Goal: Task Accomplishment & Management: Manage account settings

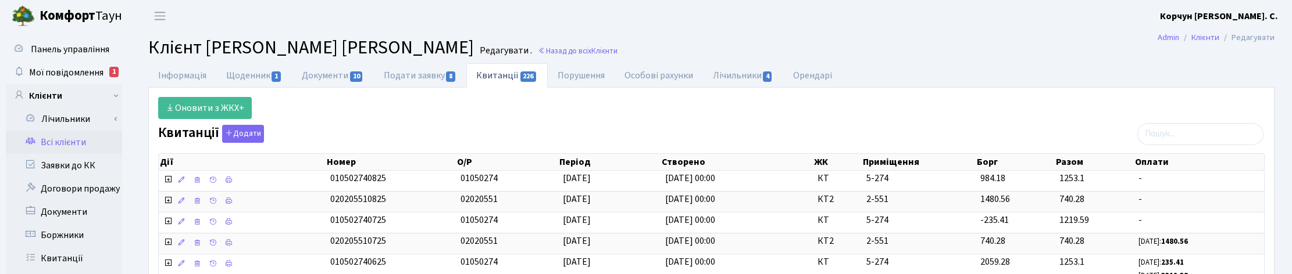
select select "25"
click at [593, 50] on span "Клієнти" at bounding box center [604, 50] width 26 height 11
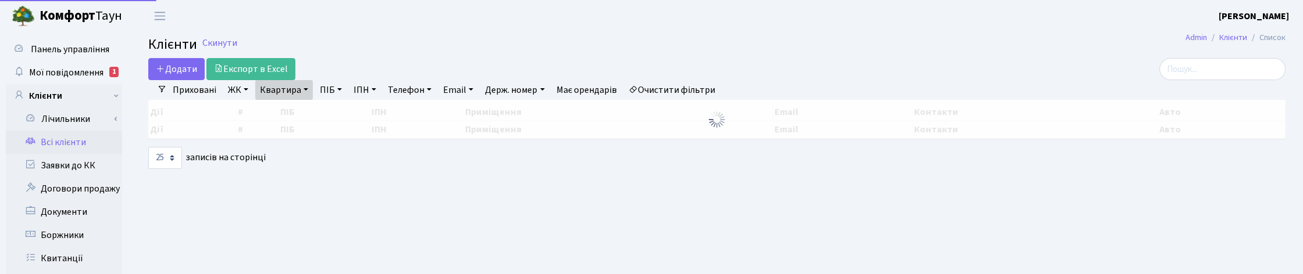
select select "25"
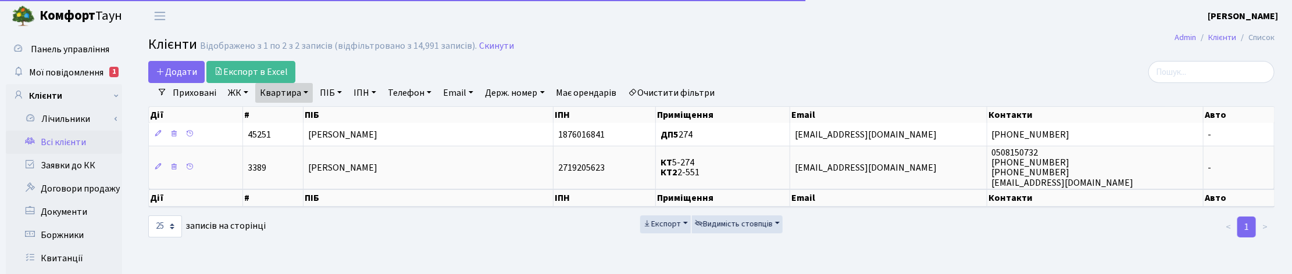
click at [295, 90] on link "Квартира" at bounding box center [284, 93] width 58 height 20
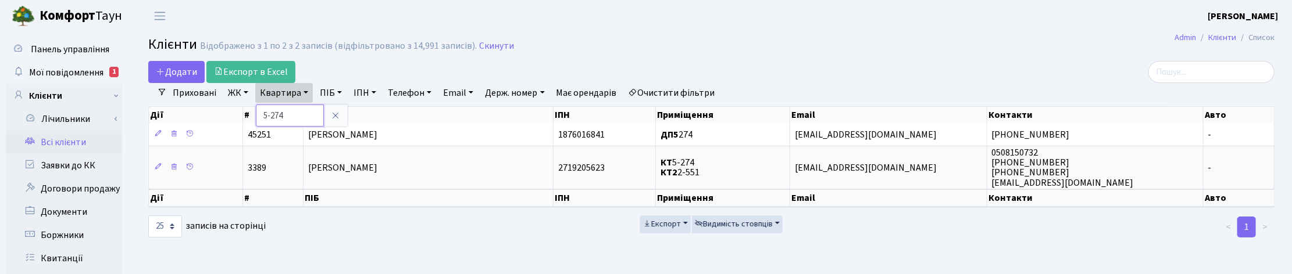
click at [291, 119] on input "5-274" at bounding box center [290, 116] width 68 height 22
drag, startPoint x: 283, startPoint y: 117, endPoint x: 248, endPoint y: 113, distance: 34.6
click at [248, 113] on div "Додати Експорт в Excel Фільтри Приховані ЖК ТХ, вул. Ділова, 1/2 КТ, вул. Реген…" at bounding box center [712, 149] width 1144 height 177
click at [284, 95] on link "Квартира" at bounding box center [284, 93] width 58 height 20
type input "36"
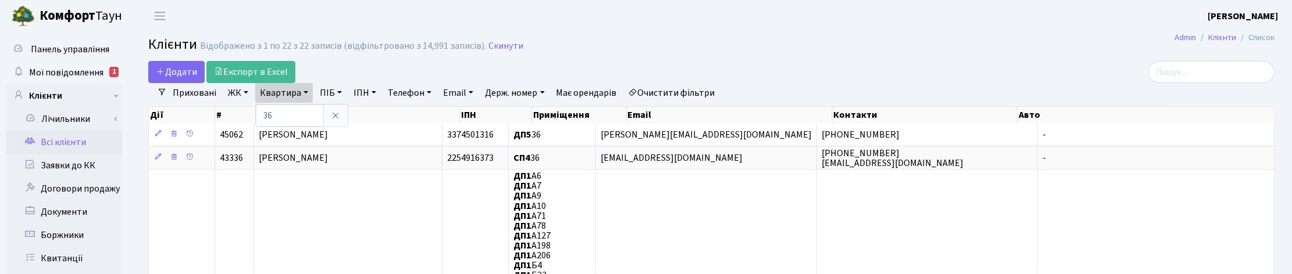
click at [236, 98] on link "ЖК" at bounding box center [238, 93] width 30 height 20
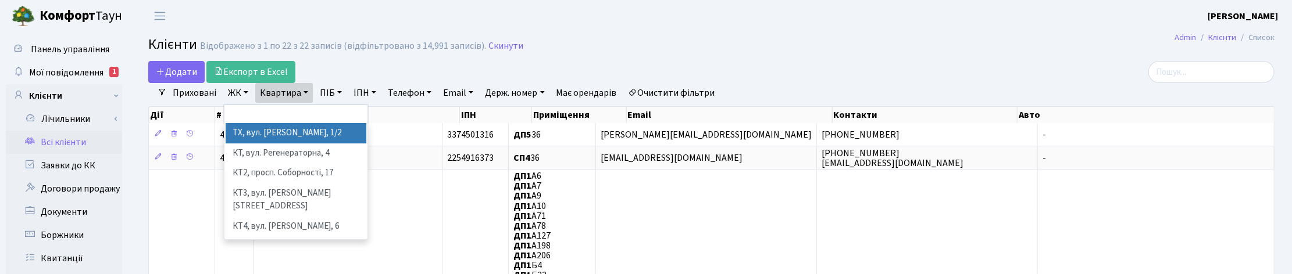
click at [256, 136] on li "ТХ, вул. [PERSON_NAME], 1/2" at bounding box center [296, 133] width 141 height 20
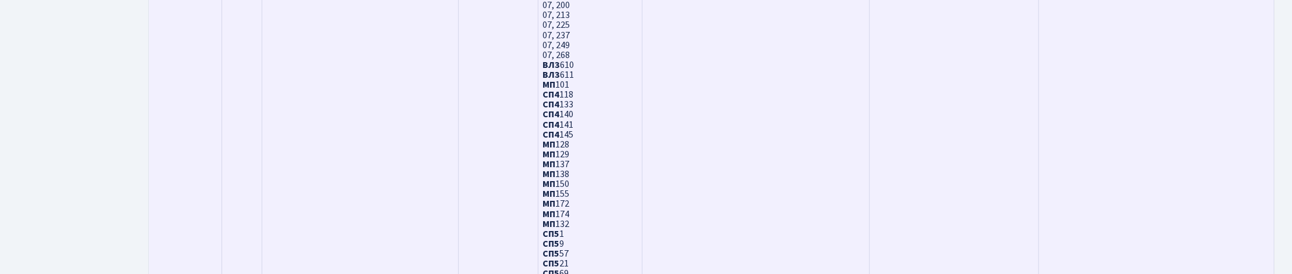
scroll to position [3719, 0]
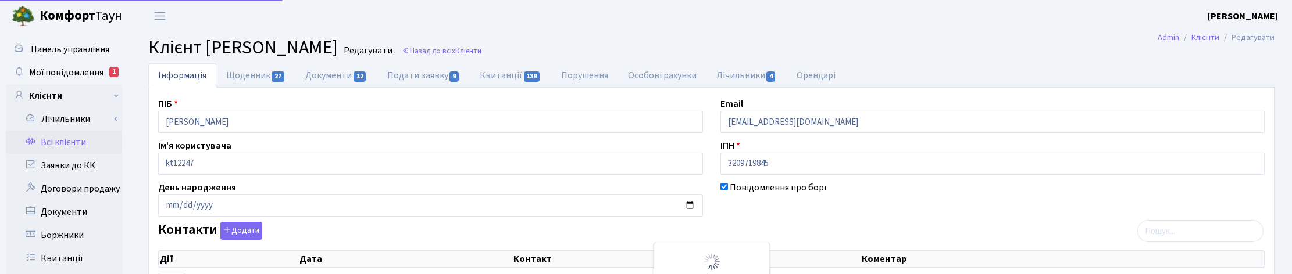
select select "25"
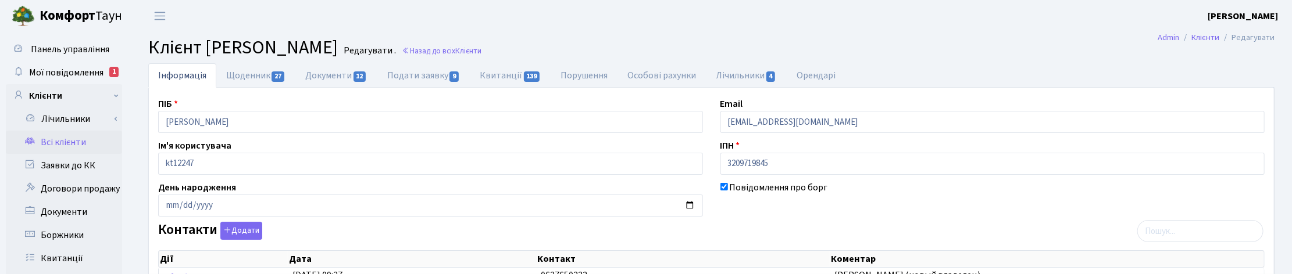
click at [1004, 37] on h2 "Клієнт Звьоздочкіна Олена Валеріївна Редагувати . Назад до всіх Клієнти" at bounding box center [711, 48] width 1126 height 22
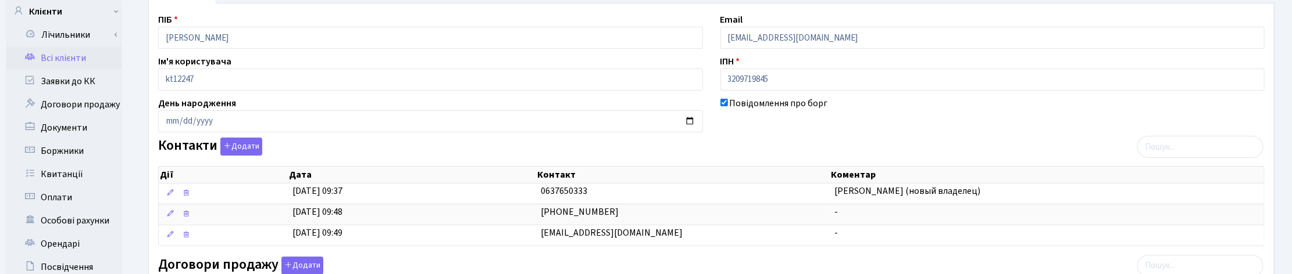
scroll to position [218, 0]
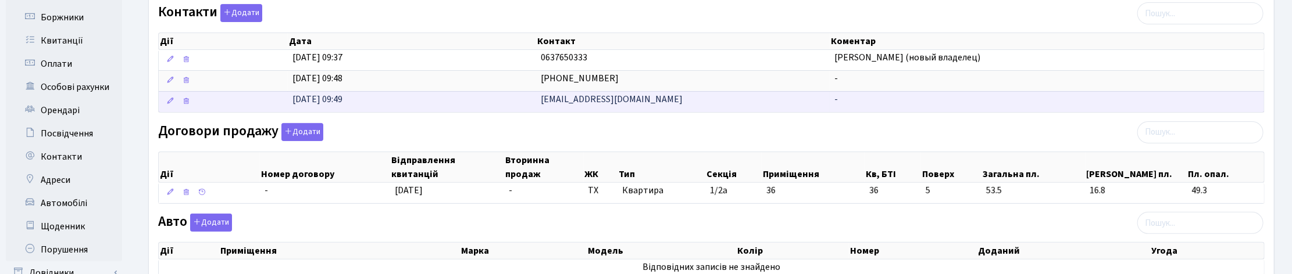
click at [582, 103] on span "[EMAIL_ADDRESS][DOMAIN_NAME]" at bounding box center [612, 99] width 142 height 13
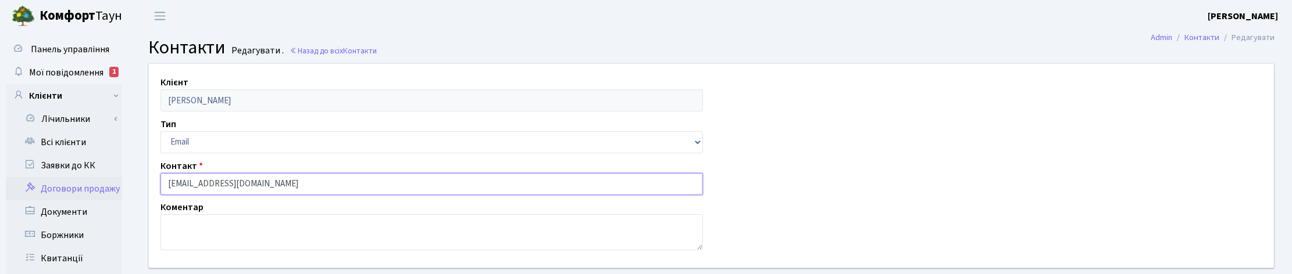
drag, startPoint x: 183, startPoint y: 180, endPoint x: 114, endPoint y: 180, distance: 69.2
click at [1200, 204] on div "Клієнт [PERSON_NAME] Тип Email Телефон Контакт [EMAIL_ADDRESS][DOMAIN_NAME] Ком…" at bounding box center [711, 166] width 1143 height 204
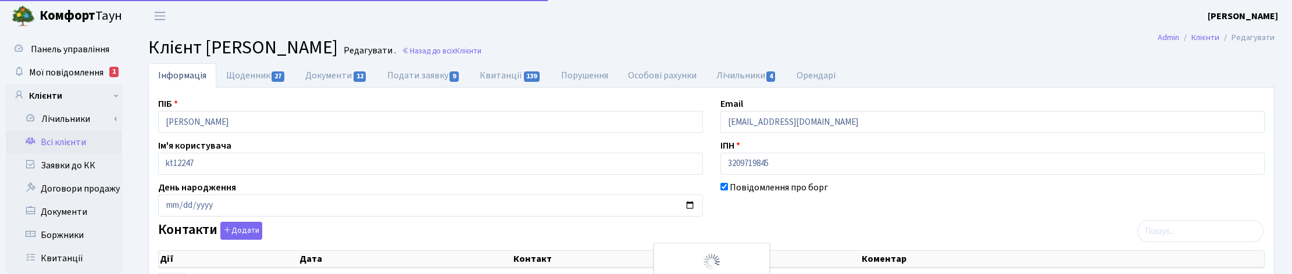
select select "25"
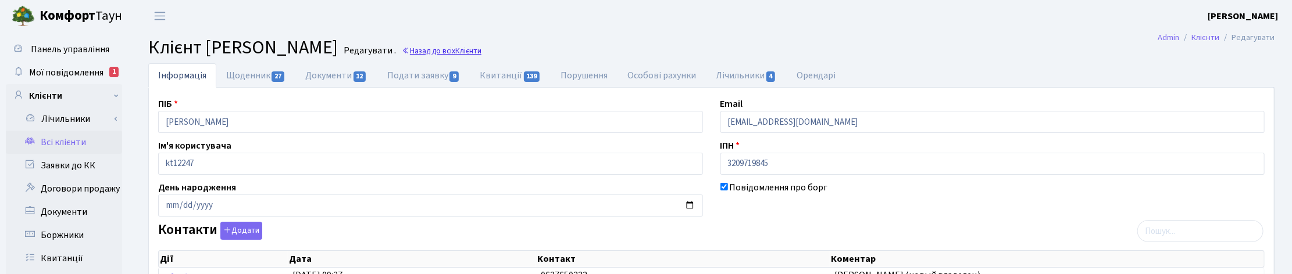
click at [482, 47] on link "Назад до всіх Клієнти" at bounding box center [442, 50] width 80 height 11
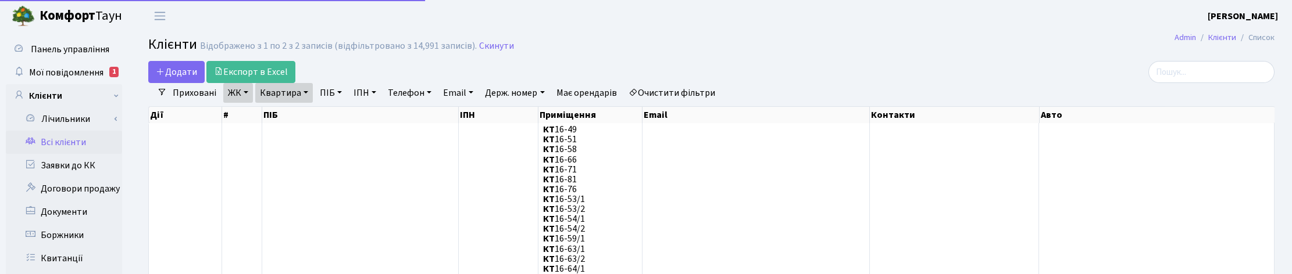
select select "25"
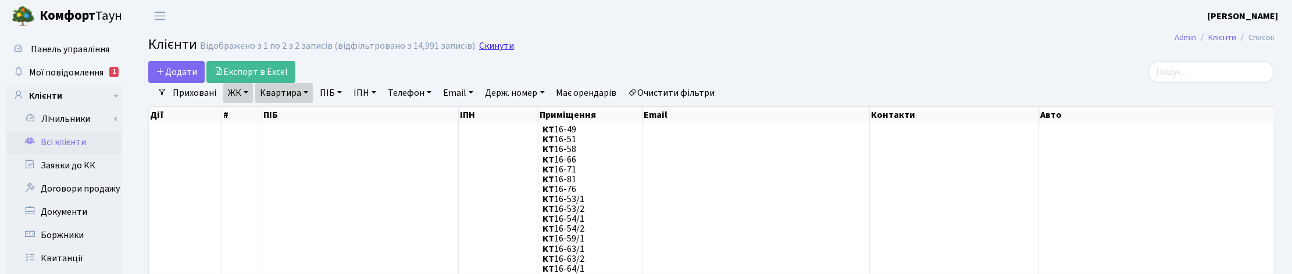
click at [493, 49] on link "Скинути" at bounding box center [496, 46] width 35 height 11
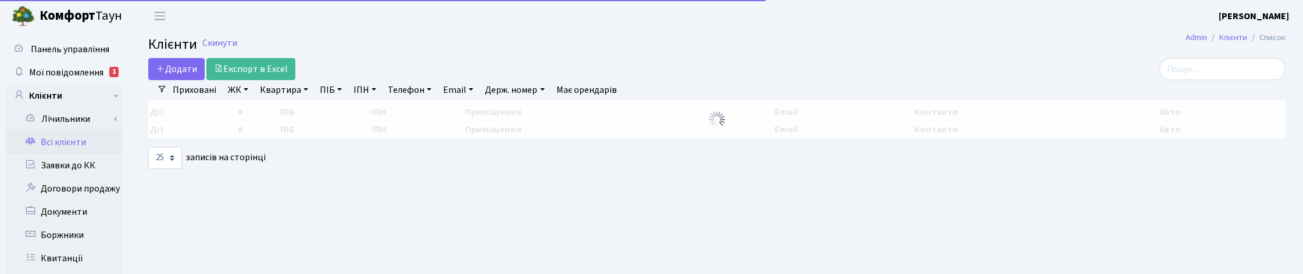
select select "25"
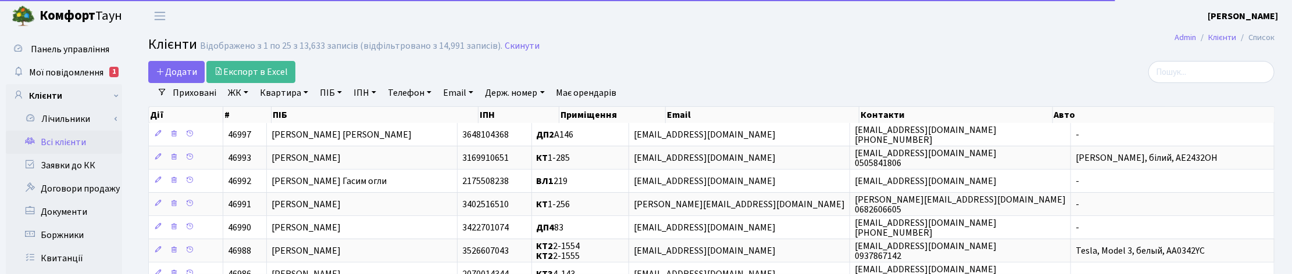
click at [300, 94] on link "Квартира" at bounding box center [284, 93] width 58 height 20
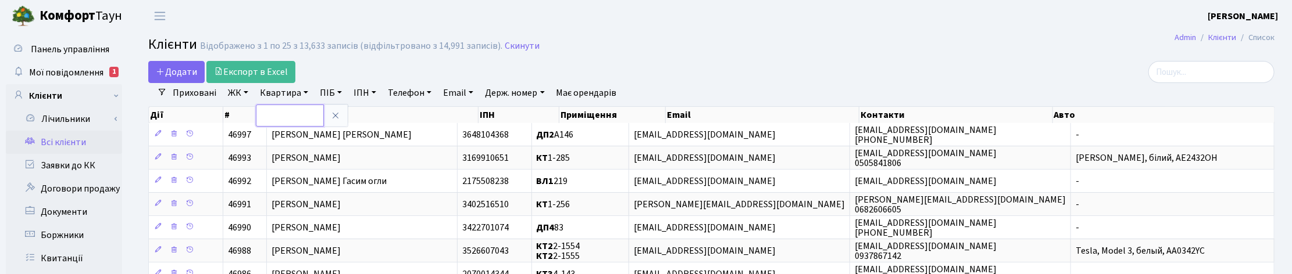
click at [283, 115] on input "text" at bounding box center [290, 116] width 68 height 22
type input "6-137"
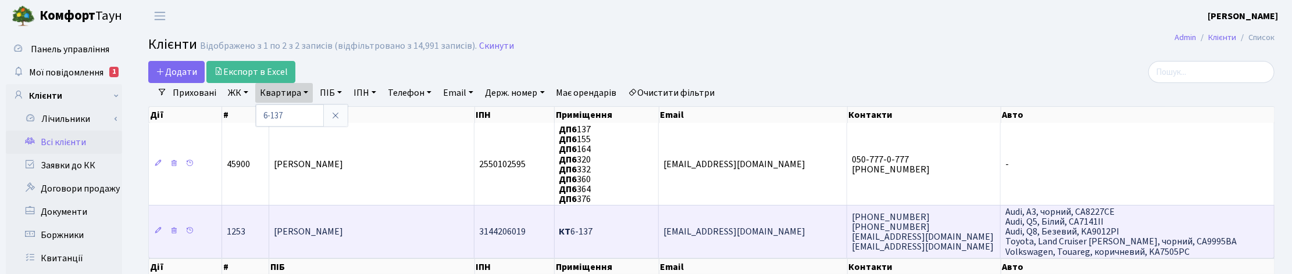
click at [375, 239] on td "Пахович Леонід Ігоревич" at bounding box center [371, 231] width 205 height 53
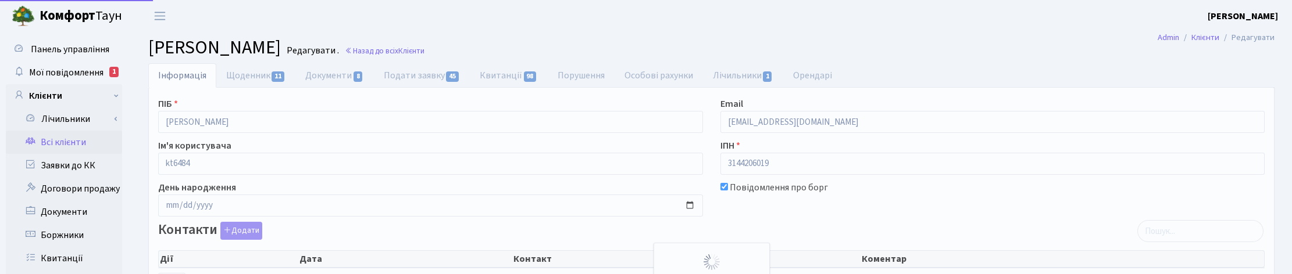
select select "25"
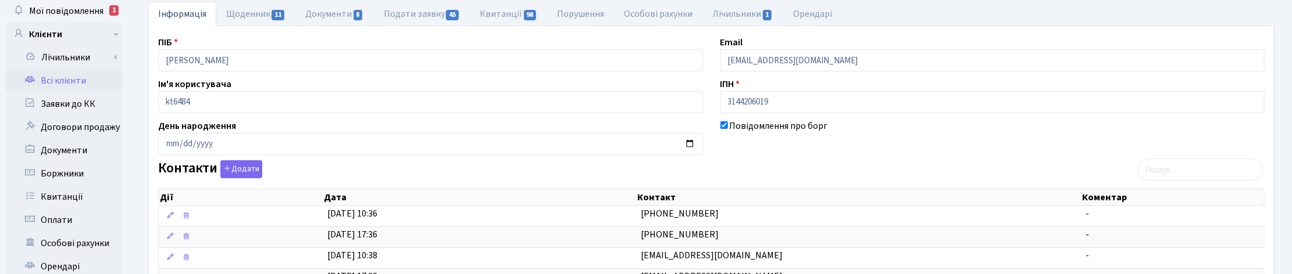
scroll to position [218, 0]
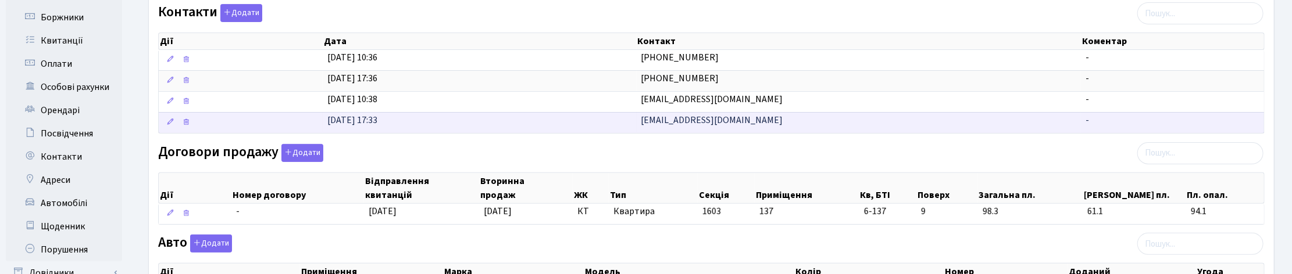
click at [672, 125] on span "[EMAIL_ADDRESS][DOMAIN_NAME]" at bounding box center [712, 120] width 142 height 13
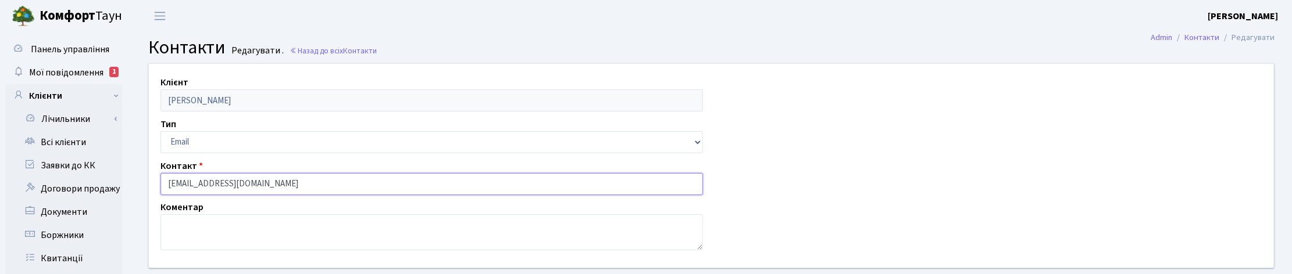
drag, startPoint x: 284, startPoint y: 182, endPoint x: 158, endPoint y: 184, distance: 126.2
click at [158, 184] on div "Контакт оpakhovych@yahoo.com" at bounding box center [432, 177] width 560 height 36
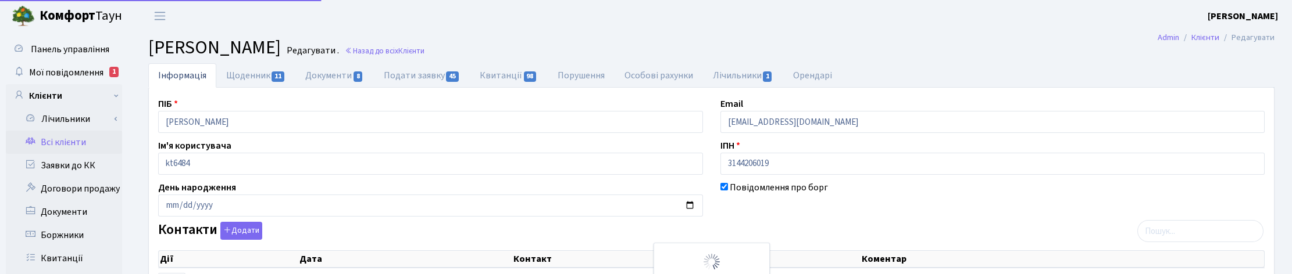
select select "25"
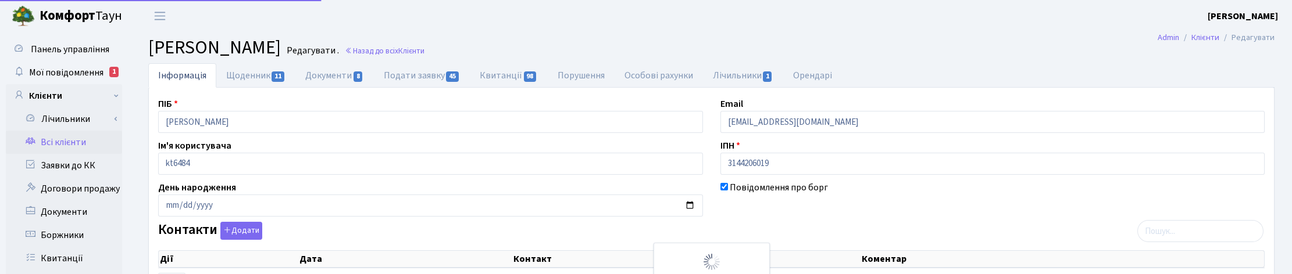
scroll to position [218, 0]
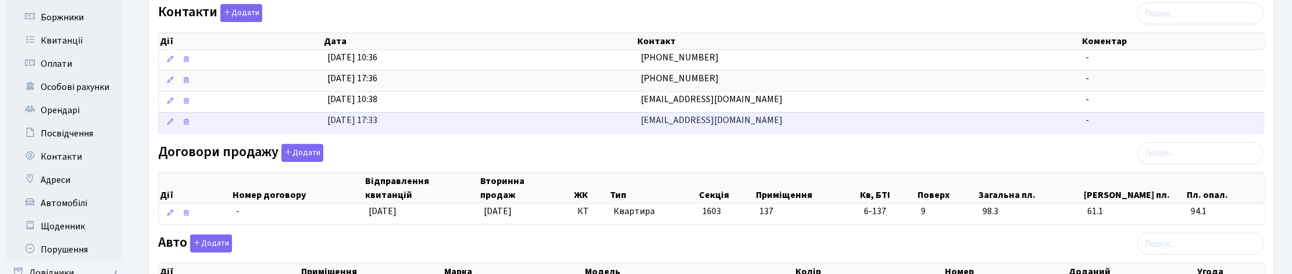
click at [757, 128] on td "оpakhovych@yahoo.com" at bounding box center [859, 122] width 445 height 21
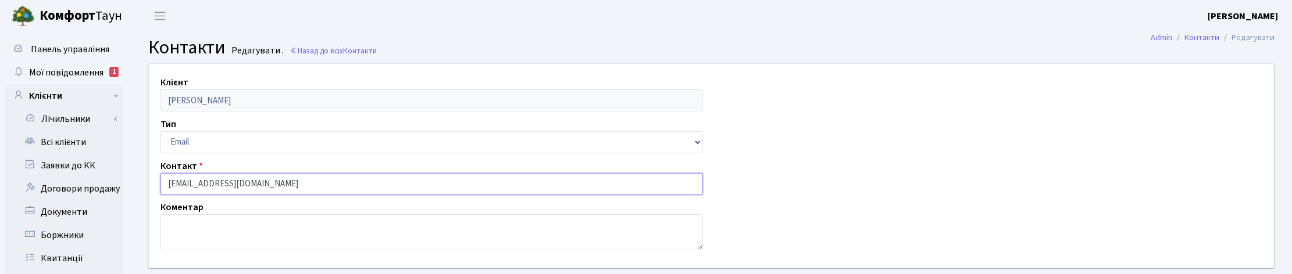
drag, startPoint x: 288, startPoint y: 184, endPoint x: 138, endPoint y: 167, distance: 150.9
click at [138, 167] on div "Клієнт [PERSON_NAME] Тип Email Телефон Контакт [EMAIL_ADDRESS][DOMAIN_NAME] Ком…" at bounding box center [711, 186] width 1161 height 247
paste input "[PERSON_NAME] <[EMAIL_ADDRESS][DOMAIN_NAME]>"
click at [340, 180] on input "[PERSON_NAME] <[EMAIL_ADDRESS][DOMAIN_NAME]>" at bounding box center [432, 184] width 543 height 22
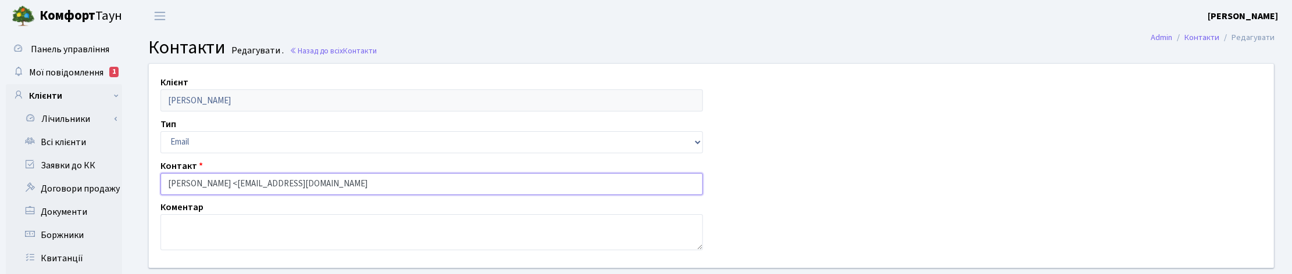
click at [231, 184] on input "[PERSON_NAME] <[EMAIL_ADDRESS][DOMAIN_NAME]" at bounding box center [432, 184] width 543 height 22
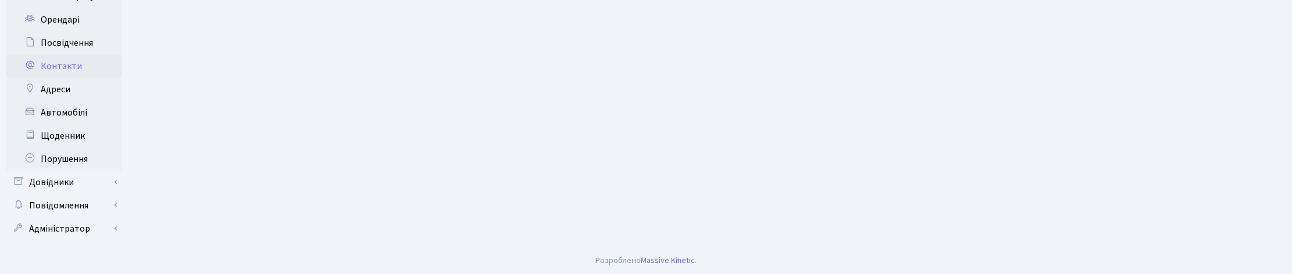
scroll to position [91, 0]
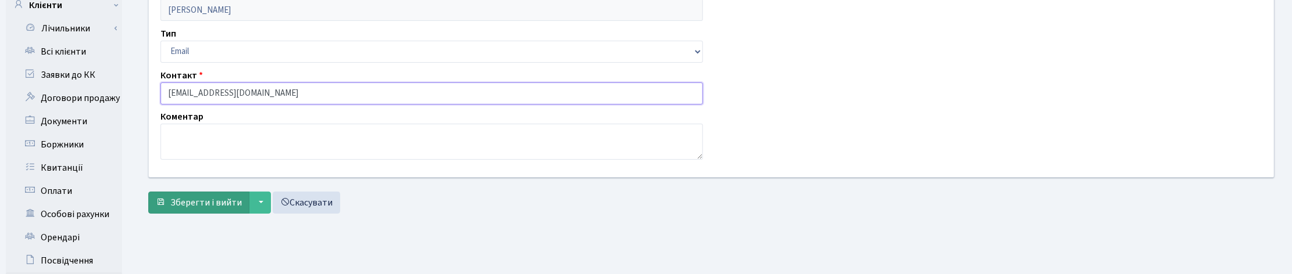
type input "[EMAIL_ADDRESS][DOMAIN_NAME]"
click at [213, 208] on span "Зберегти і вийти" at bounding box center [206, 203] width 72 height 13
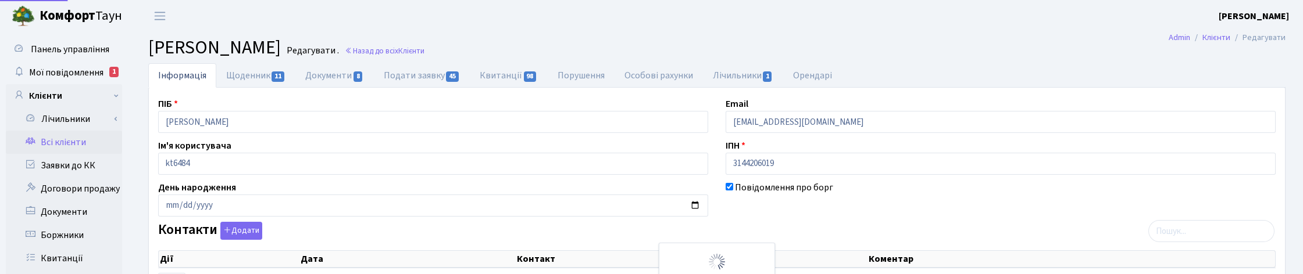
select select "25"
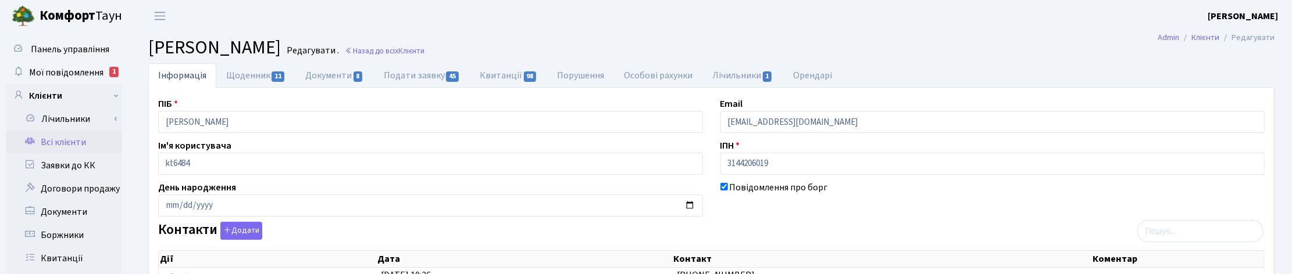
click at [902, 67] on ul "Інформація Щоденник 11 Документи 8 Подати заявку 45 Квитанції 98 Порушення Особ…" at bounding box center [711, 75] width 1126 height 24
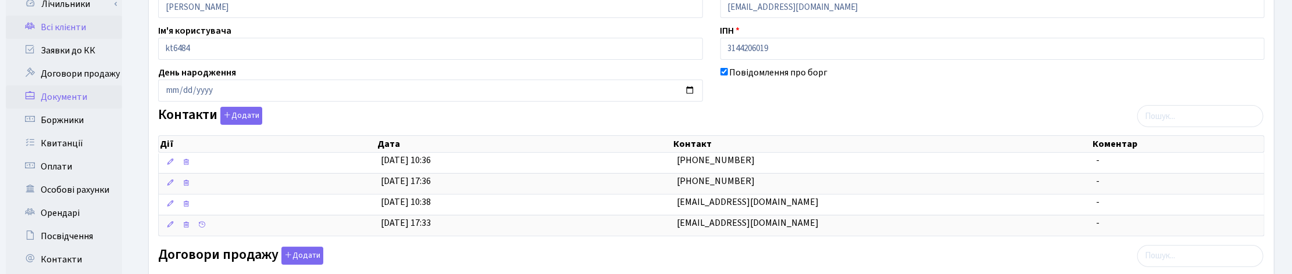
scroll to position [145, 0]
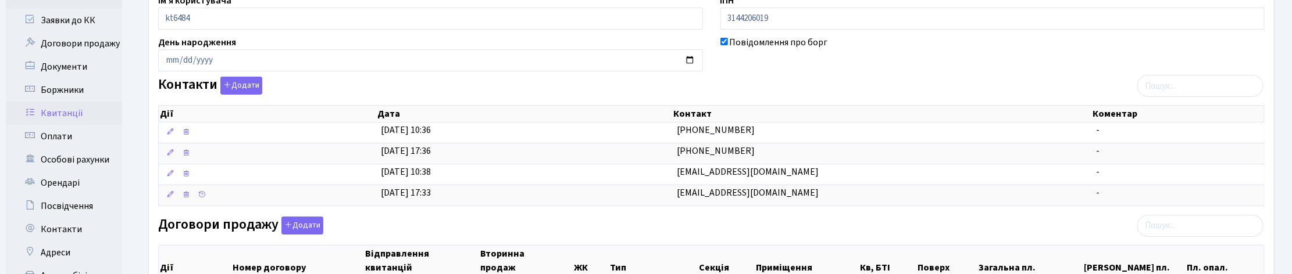
click at [54, 109] on link "Квитанції" at bounding box center [64, 113] width 116 height 23
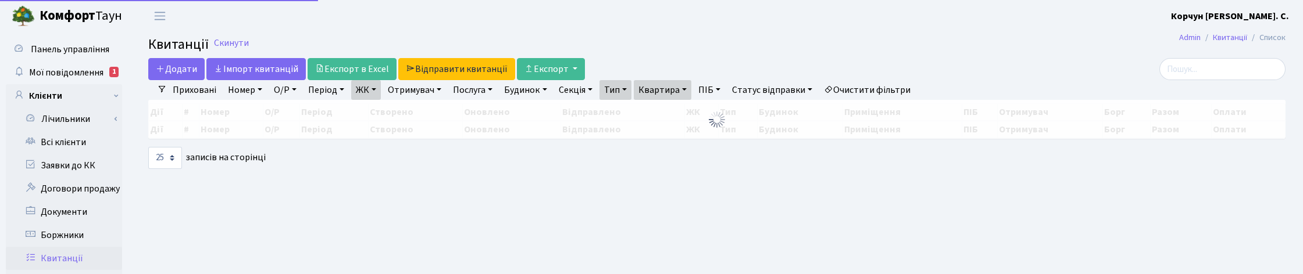
select select "25"
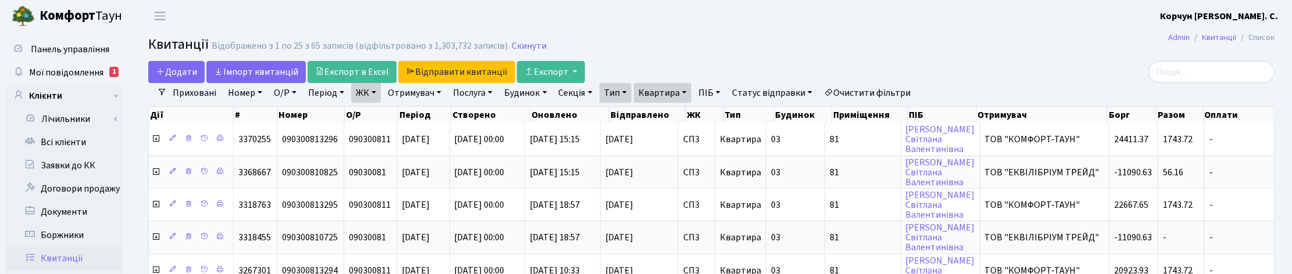
click at [687, 91] on link "Квартира" at bounding box center [663, 93] width 58 height 20
click at [676, 115] on input "81" at bounding box center [668, 116] width 68 height 22
type input "8"
type input "6-137"
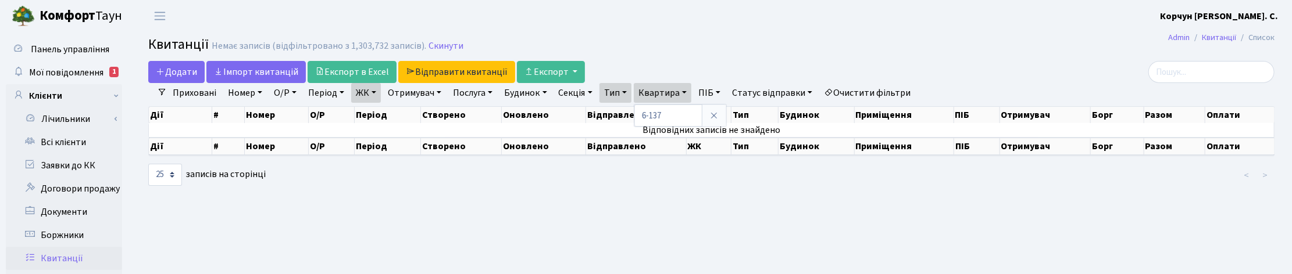
click at [629, 91] on link "Тип" at bounding box center [616, 93] width 32 height 20
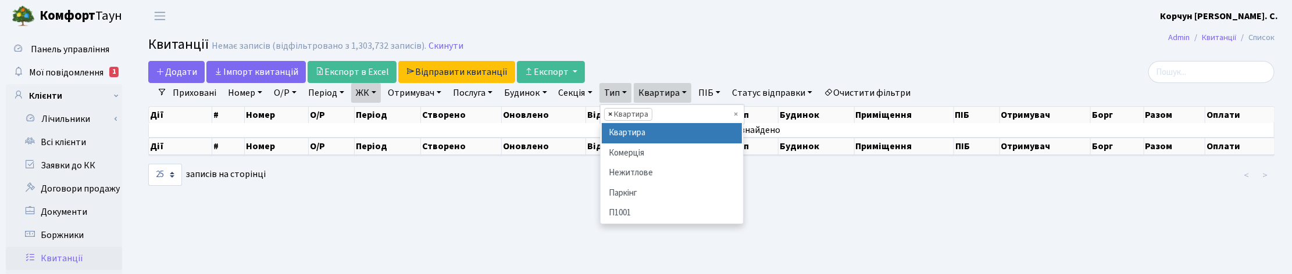
click at [612, 116] on span "×" at bounding box center [610, 115] width 4 height 12
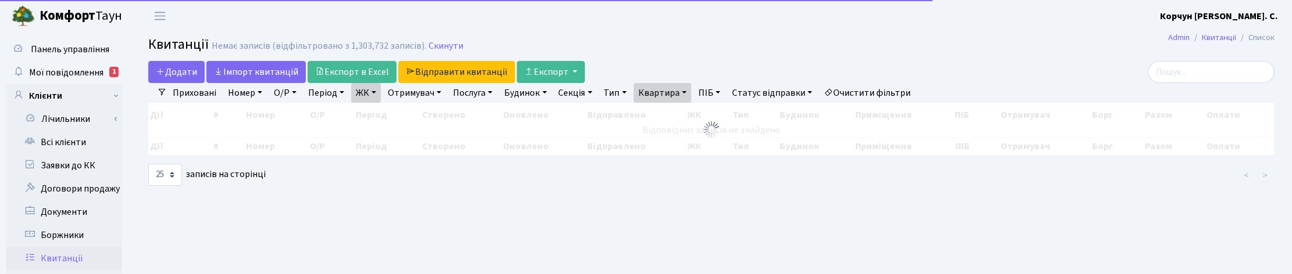
click at [373, 91] on link "ЖК" at bounding box center [366, 93] width 30 height 20
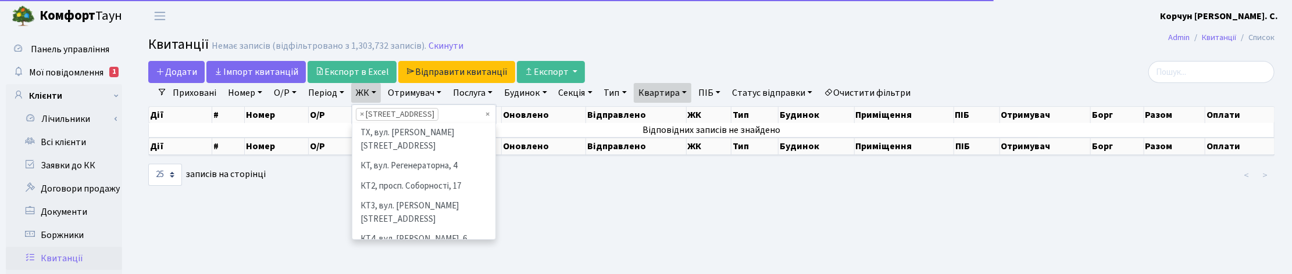
scroll to position [161, 0]
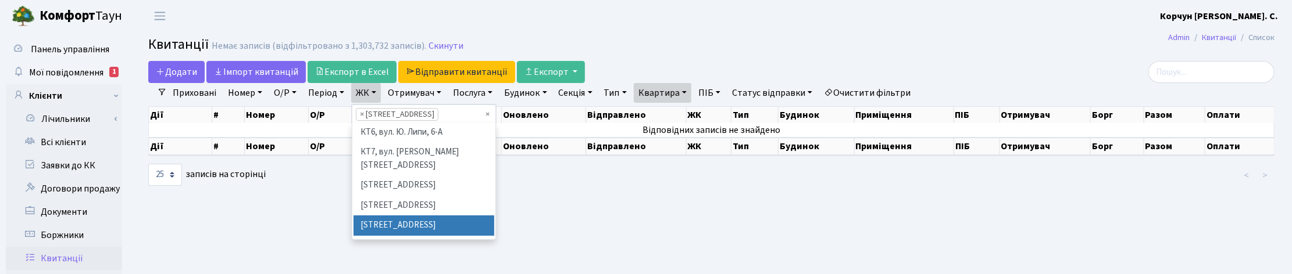
drag, startPoint x: 364, startPoint y: 114, endPoint x: 371, endPoint y: 116, distance: 7.4
click at [367, 115] on li "× СП3, Столичне шосе, 3" at bounding box center [397, 114] width 83 height 13
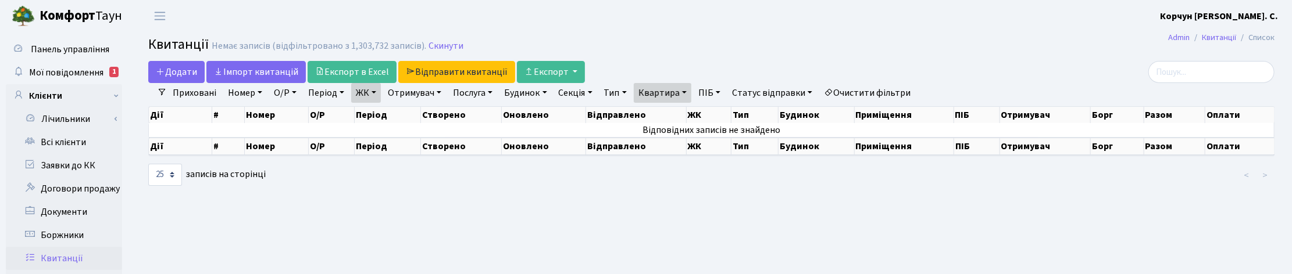
click at [373, 92] on link "ЖК" at bounding box center [366, 93] width 30 height 20
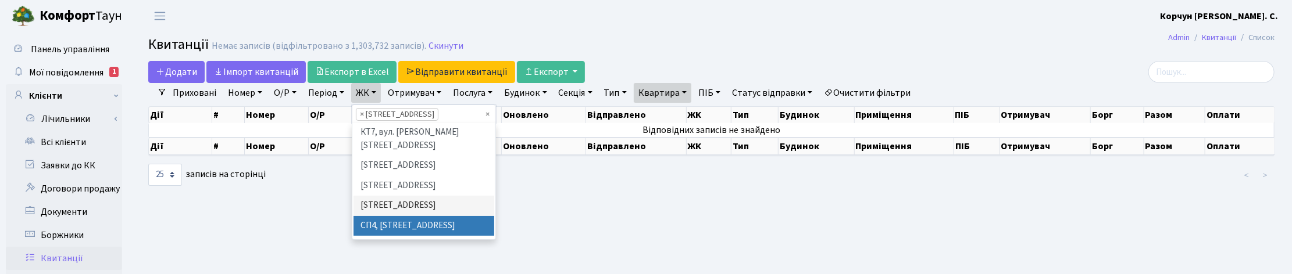
scroll to position [0, 0]
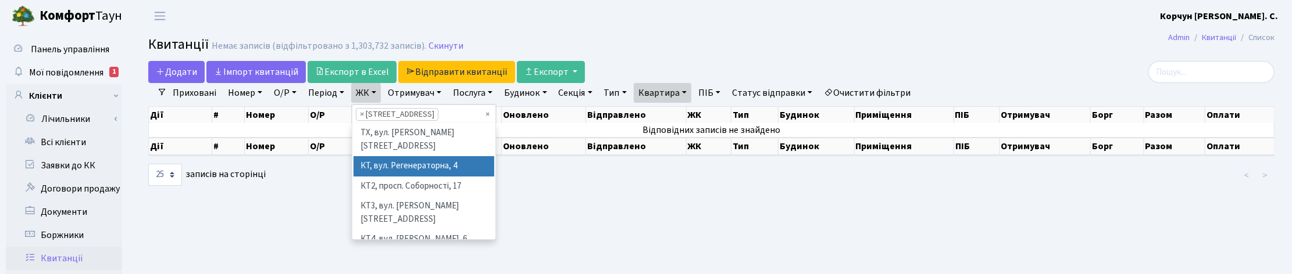
click at [382, 165] on li "КТ, вул. Регенераторна, 4" at bounding box center [424, 166] width 141 height 20
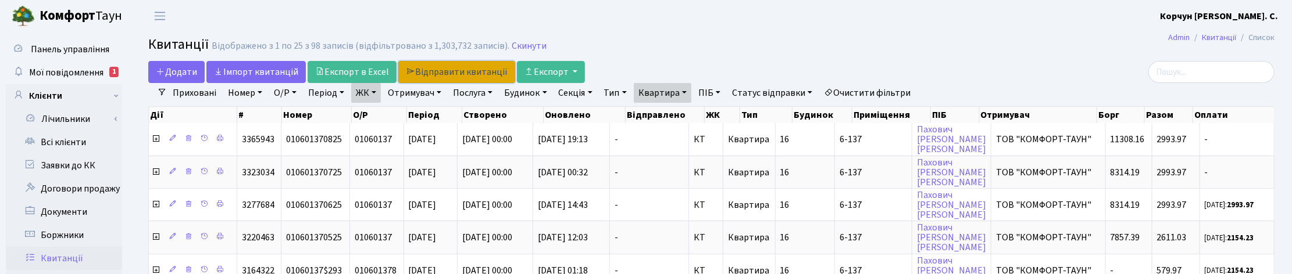
click at [436, 71] on link "Відправити квитанції" at bounding box center [456, 72] width 117 height 22
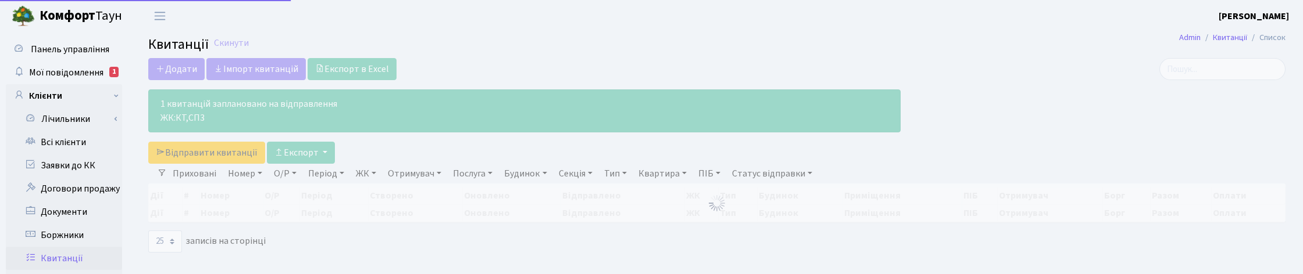
select select "25"
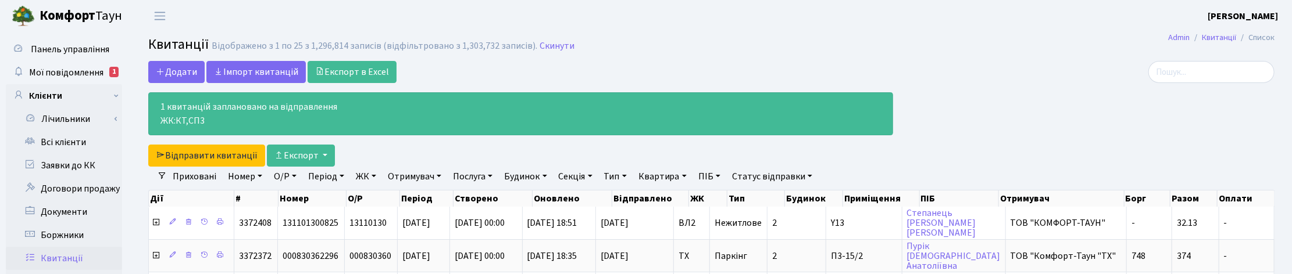
click at [1086, 129] on div at bounding box center [1093, 114] width 382 height 106
click at [1268, 140] on div at bounding box center [1093, 114] width 382 height 106
click at [896, 47] on h2 "Квитанції Відображено з 1 по 25 з 1,296,814 записів (відфільтровано з 1,303,732…" at bounding box center [711, 47] width 1126 height 20
click at [71, 68] on span "Мої повідомлення" at bounding box center [66, 72] width 74 height 13
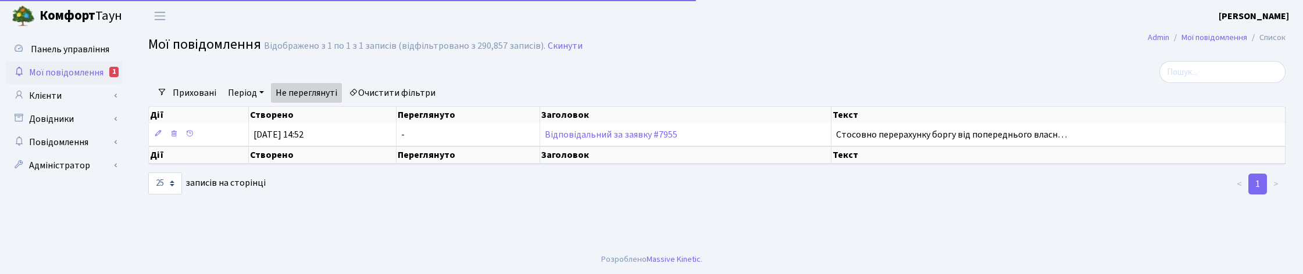
select select "25"
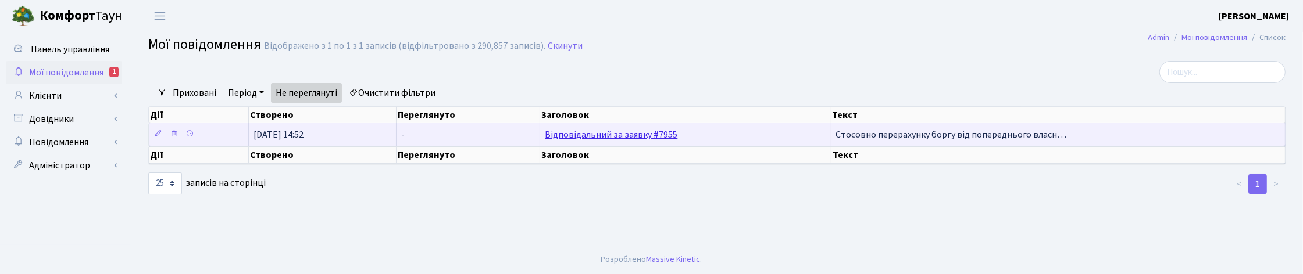
click at [655, 136] on link "Відповідальний за заявку #7955" at bounding box center [611, 135] width 133 height 13
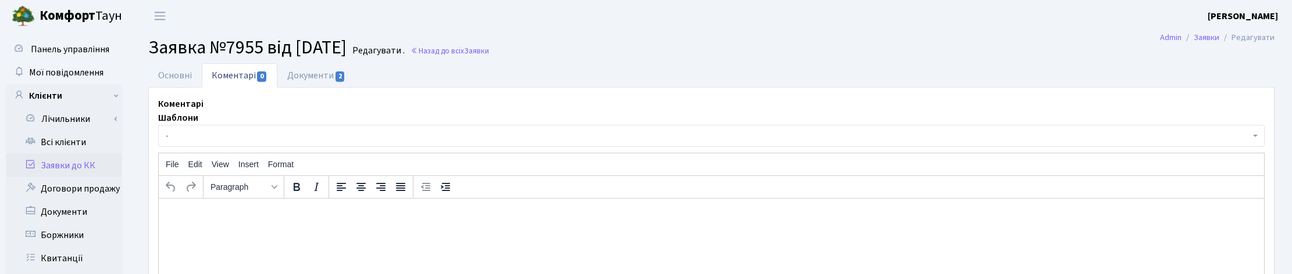
select select "43039"
click at [173, 70] on link "Основні" at bounding box center [175, 75] width 54 height 24
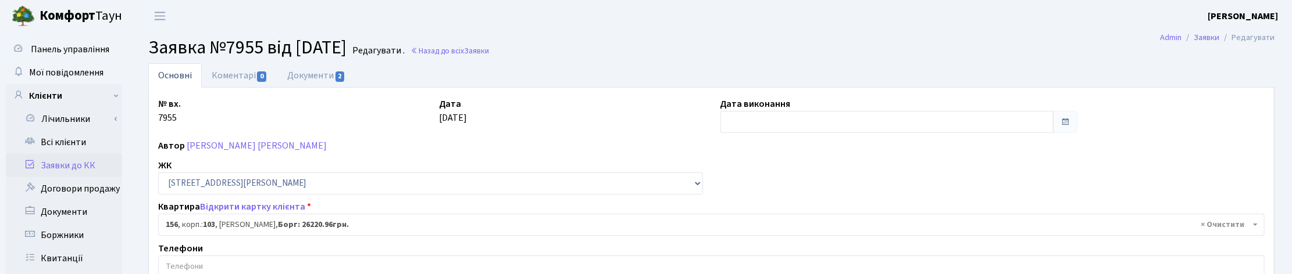
click at [839, 48] on h2 "Заявка №7955 від [DATE] Редагувати . Назад до всіх Заявки" at bounding box center [711, 48] width 1126 height 22
